Goal: Information Seeking & Learning: Learn about a topic

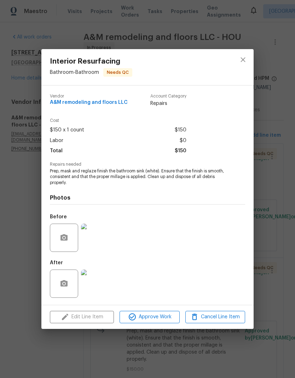
scroll to position [88, 0]
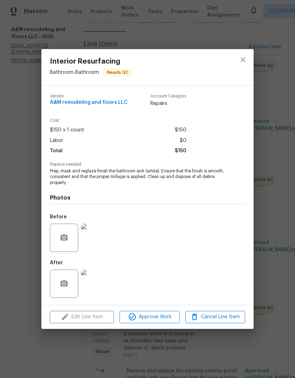
click at [142, 28] on div "Interior Resurfacing Bathroom - Bathroom Needs QC Vendor A&M remodeling and flo…" at bounding box center [147, 189] width 295 height 378
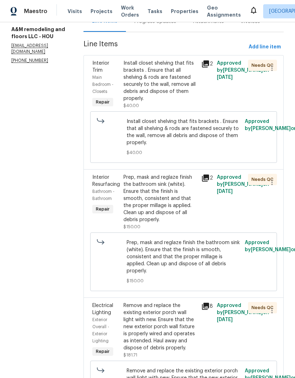
click at [78, 12] on span "Visits" at bounding box center [74, 11] width 14 height 7
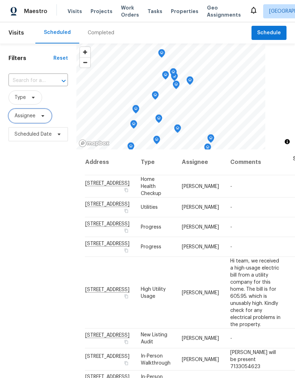
click at [26, 116] on span "Assignee" at bounding box center [24, 115] width 21 height 7
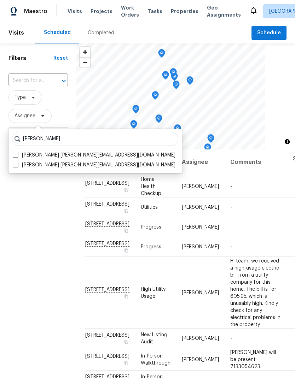
type input "[PERSON_NAME]"
click at [16, 165] on span at bounding box center [16, 165] width 6 height 6
click at [16, 165] on input "[PERSON_NAME] [PERSON_NAME][EMAIL_ADDRESS][DOMAIN_NAME]" at bounding box center [15, 163] width 5 height 5
checkbox input "true"
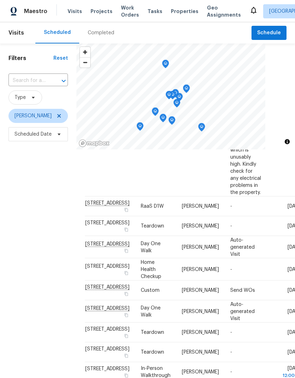
scroll to position [130, 0]
click at [62, 115] on icon at bounding box center [59, 116] width 6 height 6
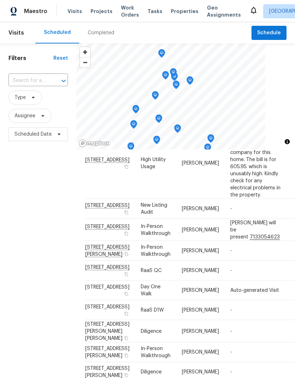
click at [101, 32] on div "Completed" at bounding box center [101, 32] width 26 height 7
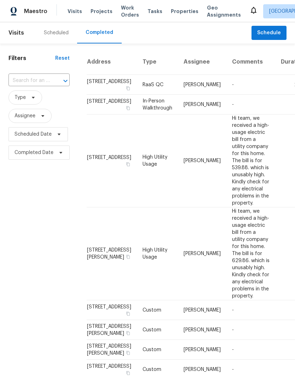
click at [57, 82] on div at bounding box center [60, 81] width 18 height 10
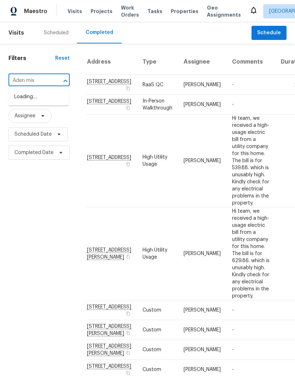
type input "Aden mist"
click at [57, 102] on li "[STREET_ADDRESS]" at bounding box center [38, 97] width 60 height 12
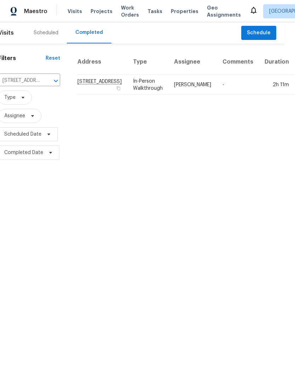
scroll to position [0, 9]
click at [133, 95] on td "In-Person Walkthrough" at bounding box center [148, 85] width 41 height 20
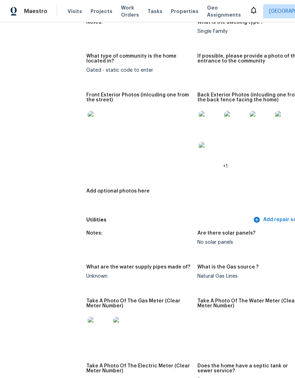
scroll to position [322, 0]
click at [97, 121] on img at bounding box center [99, 122] width 23 height 23
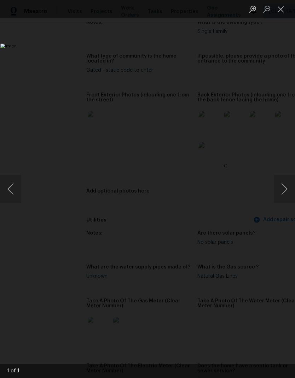
click at [283, 11] on button "Close lightbox" at bounding box center [280, 9] width 14 height 12
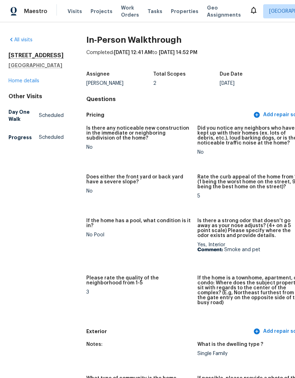
scroll to position [2, 0]
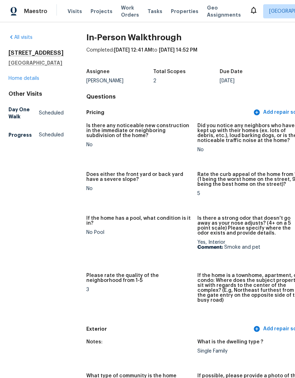
click at [30, 81] on link "Home details" at bounding box center [23, 78] width 31 height 5
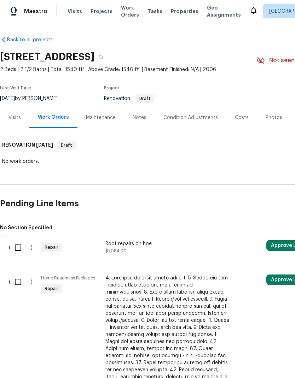
click at [21, 116] on div "Visits" at bounding box center [14, 117] width 29 height 21
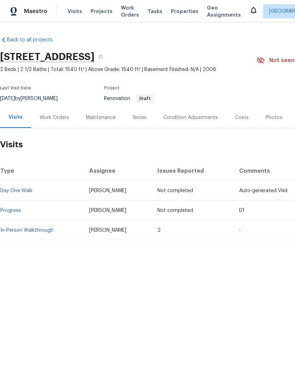
click at [41, 228] on link "In-Person Walkthrough" at bounding box center [26, 230] width 53 height 5
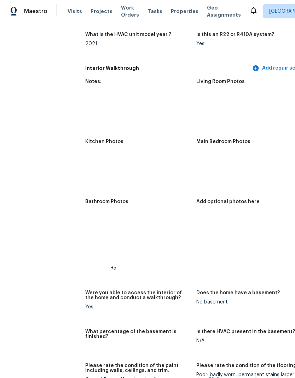
scroll to position [812, 1]
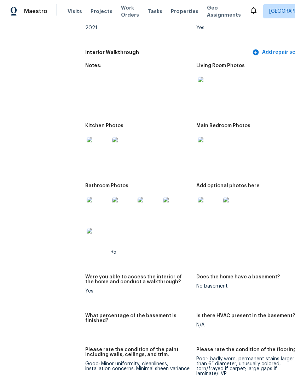
click at [93, 206] on img at bounding box center [98, 208] width 23 height 23
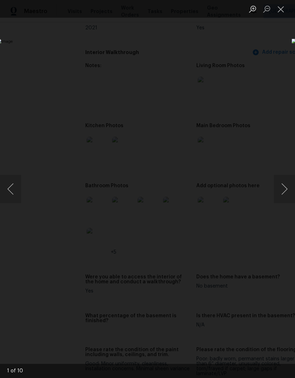
click at [287, 188] on button "Next image" at bounding box center [283, 189] width 21 height 28
click at [282, 192] on button "Next image" at bounding box center [283, 189] width 21 height 28
click at [281, 192] on button "Next image" at bounding box center [283, 189] width 21 height 28
click at [280, 192] on button "Next image" at bounding box center [283, 189] width 21 height 28
click at [283, 196] on button "Next image" at bounding box center [283, 189] width 21 height 28
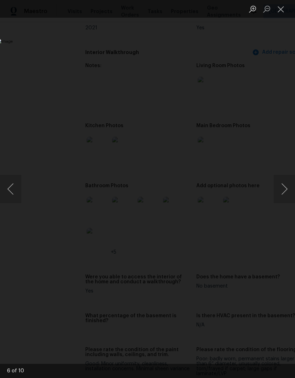
click at [284, 12] on button "Close lightbox" at bounding box center [280, 9] width 14 height 12
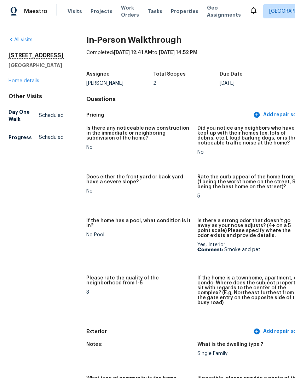
scroll to position [0, 0]
click at [33, 83] on link "Home details" at bounding box center [23, 80] width 31 height 5
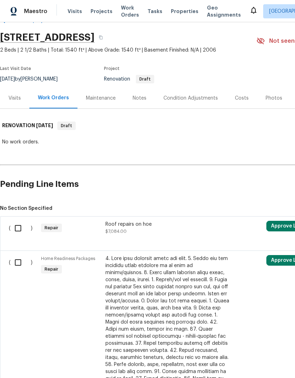
click at [14, 103] on div "Visits" at bounding box center [14, 98] width 29 height 21
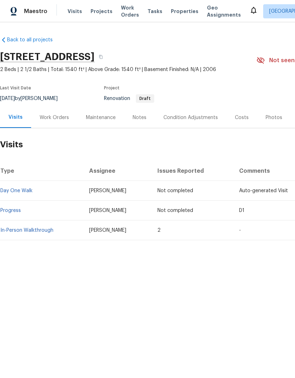
click at [42, 231] on link "In-Person Walkthrough" at bounding box center [26, 230] width 53 height 5
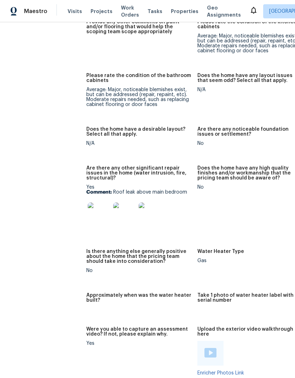
click at [95, 213] on img at bounding box center [99, 213] width 23 height 23
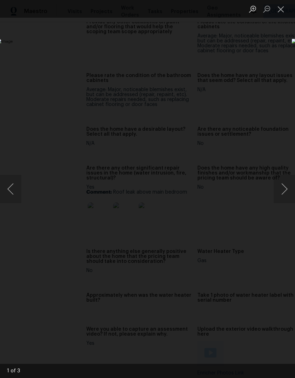
click at [285, 188] on button "Next image" at bounding box center [283, 189] width 21 height 28
click at [284, 191] on button "Next image" at bounding box center [283, 189] width 21 height 28
click at [283, 196] on button "Next image" at bounding box center [283, 189] width 21 height 28
click at [282, 194] on button "Next image" at bounding box center [283, 189] width 21 height 28
click at [283, 8] on button "Close lightbox" at bounding box center [280, 9] width 14 height 12
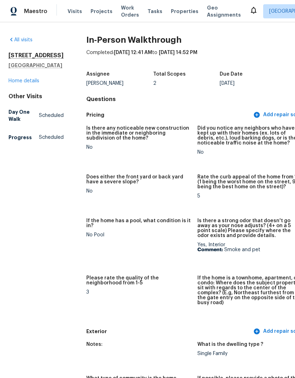
click at [35, 83] on link "Home details" at bounding box center [23, 80] width 31 height 5
